Goal: Task Accomplishment & Management: Use online tool/utility

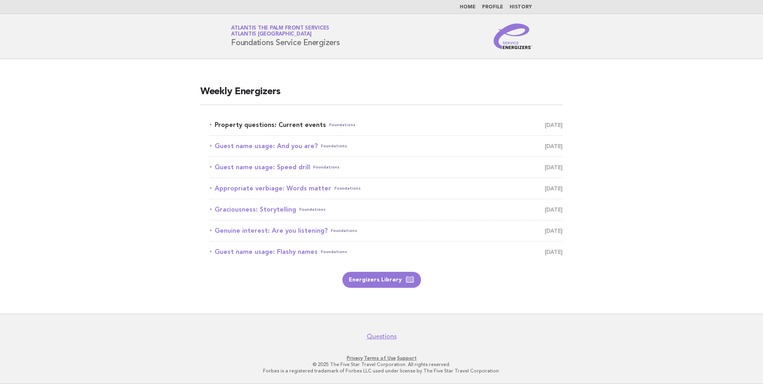
drag, startPoint x: 0, startPoint y: 0, endPoint x: 260, endPoint y: 122, distance: 286.9
click at [260, 122] on link "Property questions: Current events Foundations August 11" at bounding box center [386, 124] width 353 height 11
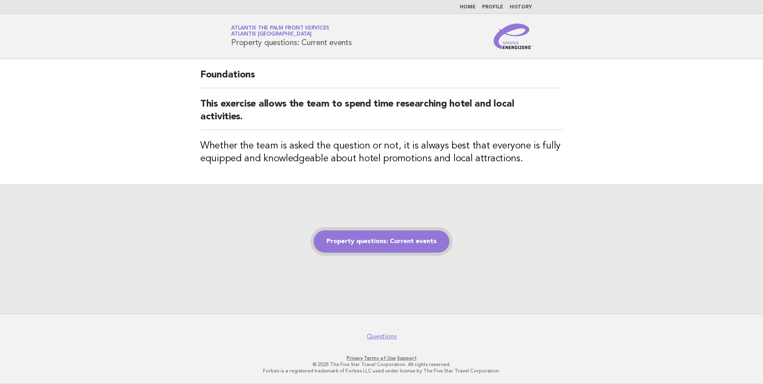
click at [368, 238] on link "Property questions: Current events" at bounding box center [382, 241] width 136 height 22
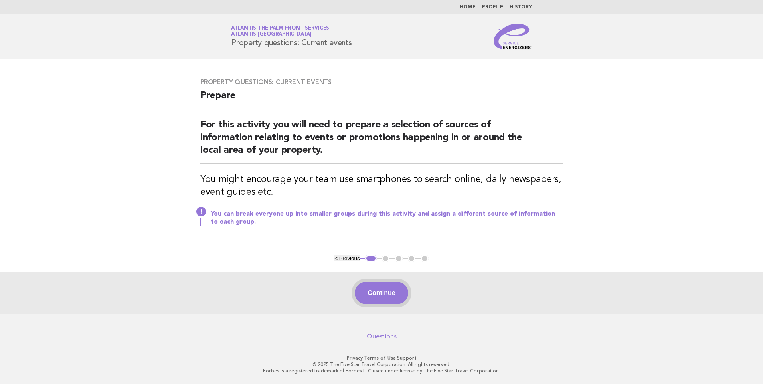
click at [388, 295] on button "Continue" at bounding box center [381, 293] width 53 height 22
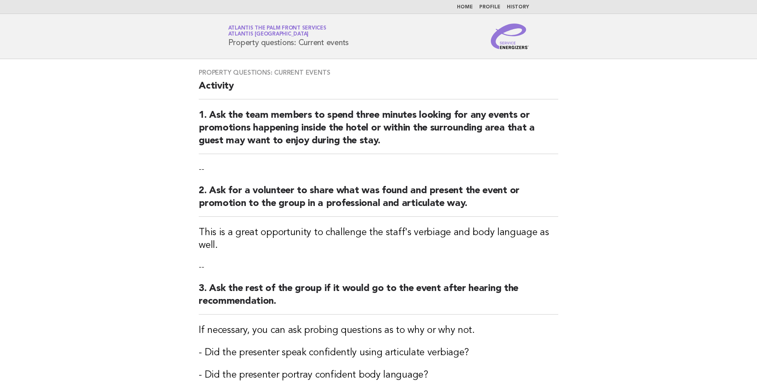
click at [468, 8] on link "Home" at bounding box center [465, 7] width 16 height 5
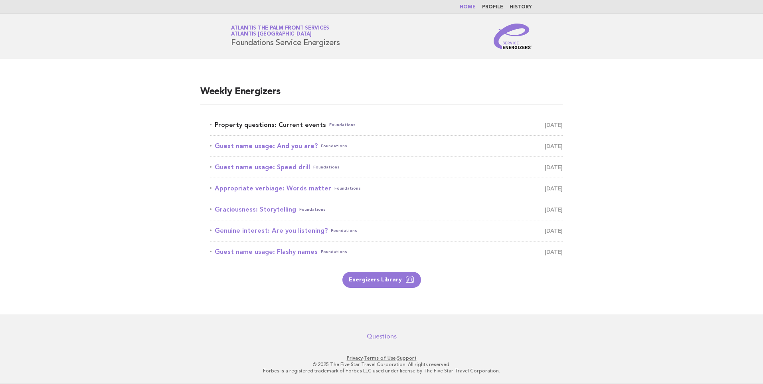
click at [280, 125] on link "Property questions: Current events Foundations August 11" at bounding box center [386, 124] width 353 height 11
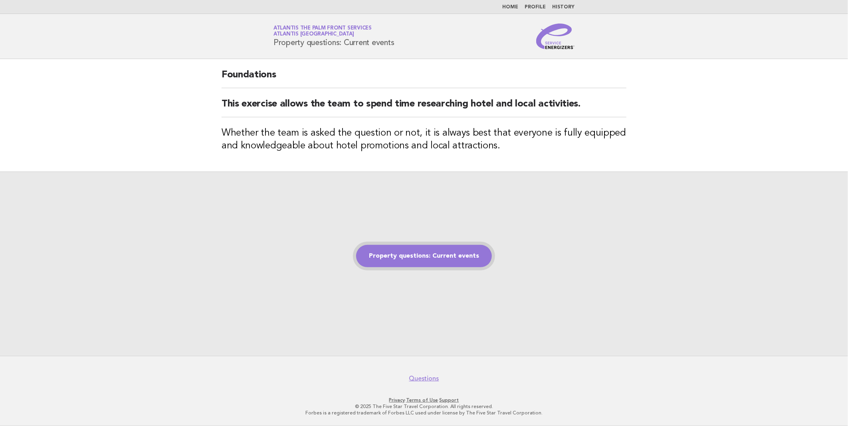
click at [413, 248] on link "Property questions: Current events" at bounding box center [424, 256] width 136 height 22
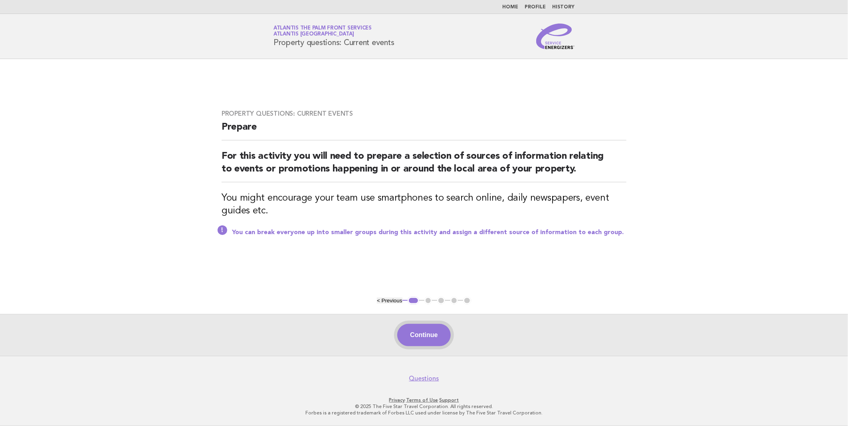
click at [428, 333] on button "Continue" at bounding box center [423, 335] width 53 height 22
